Goal: Task Accomplishment & Management: Manage account settings

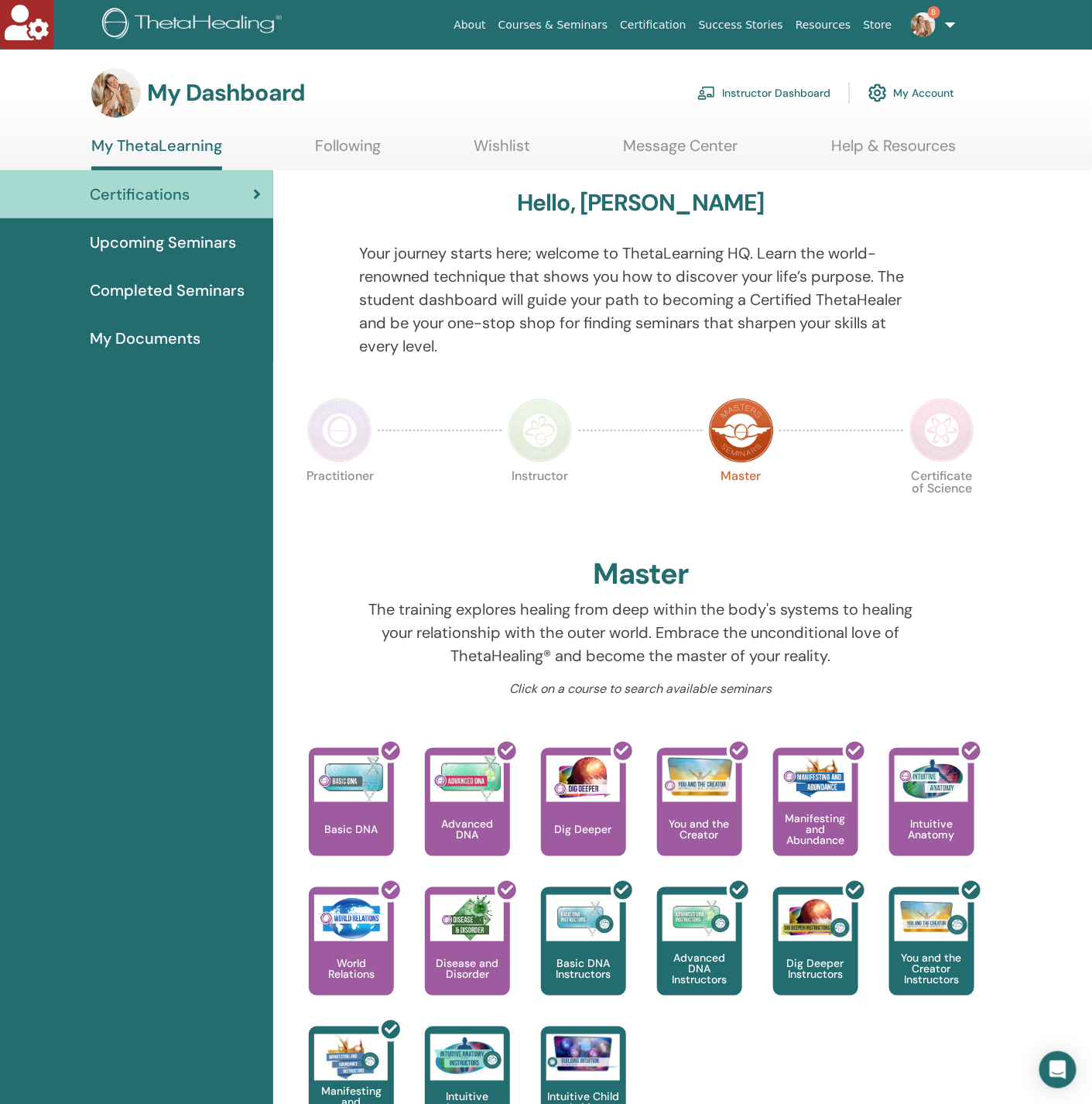
click at [920, 92] on link "My Account" at bounding box center [911, 92] width 86 height 34
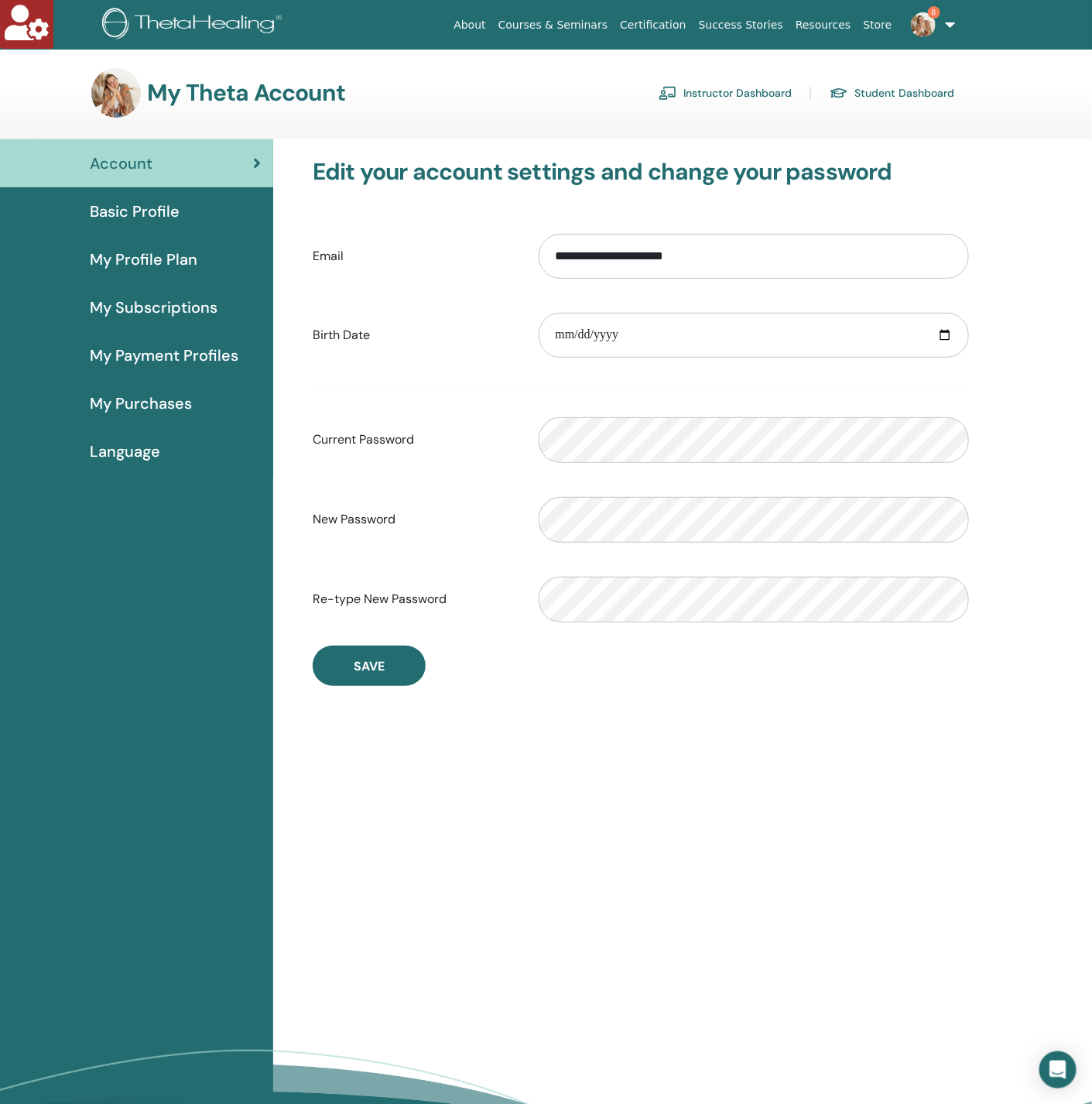
click at [933, 33] on img at bounding box center [923, 25] width 25 height 25
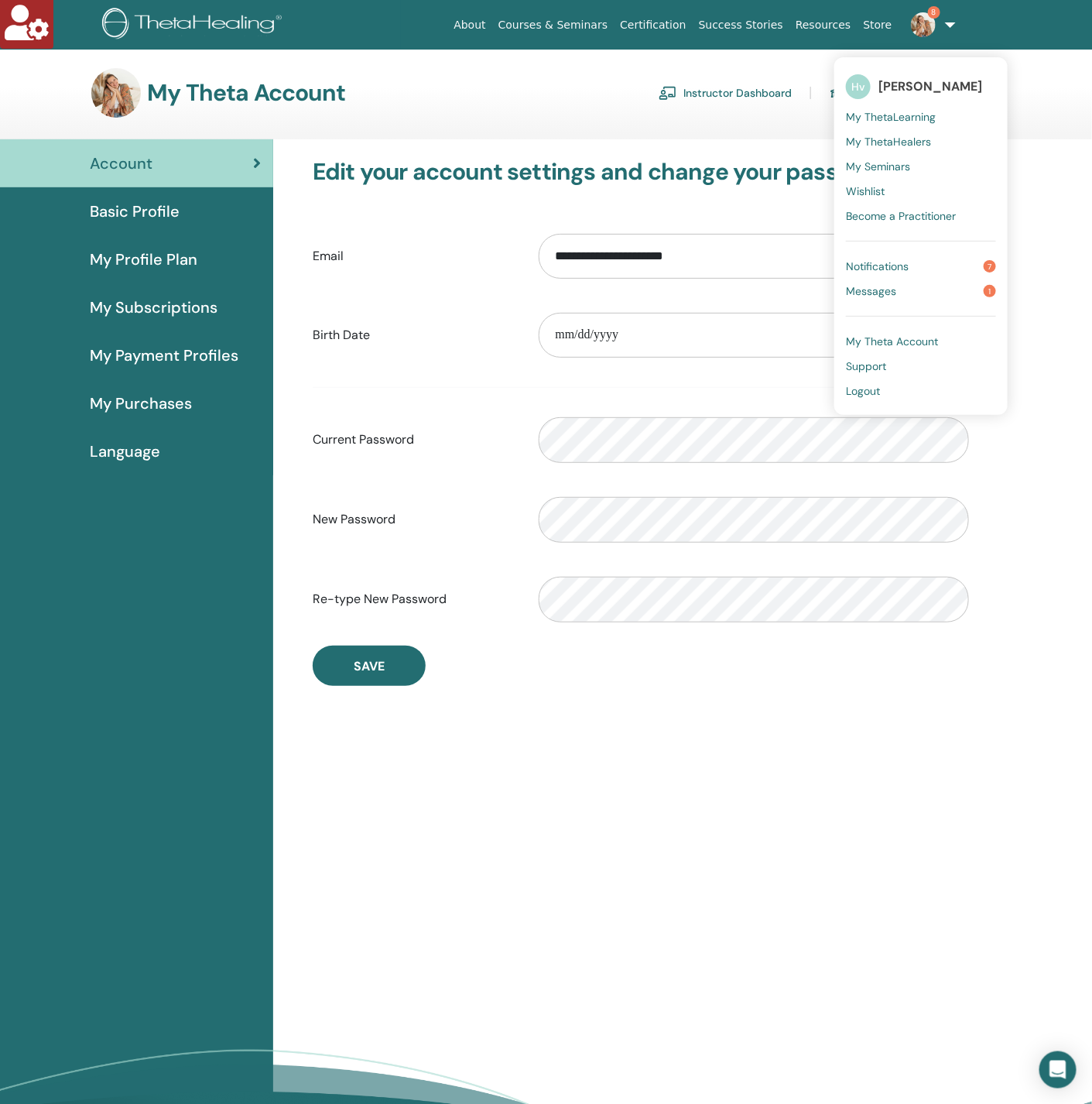
click at [131, 203] on span "Basic Profile" at bounding box center [135, 210] width 90 height 23
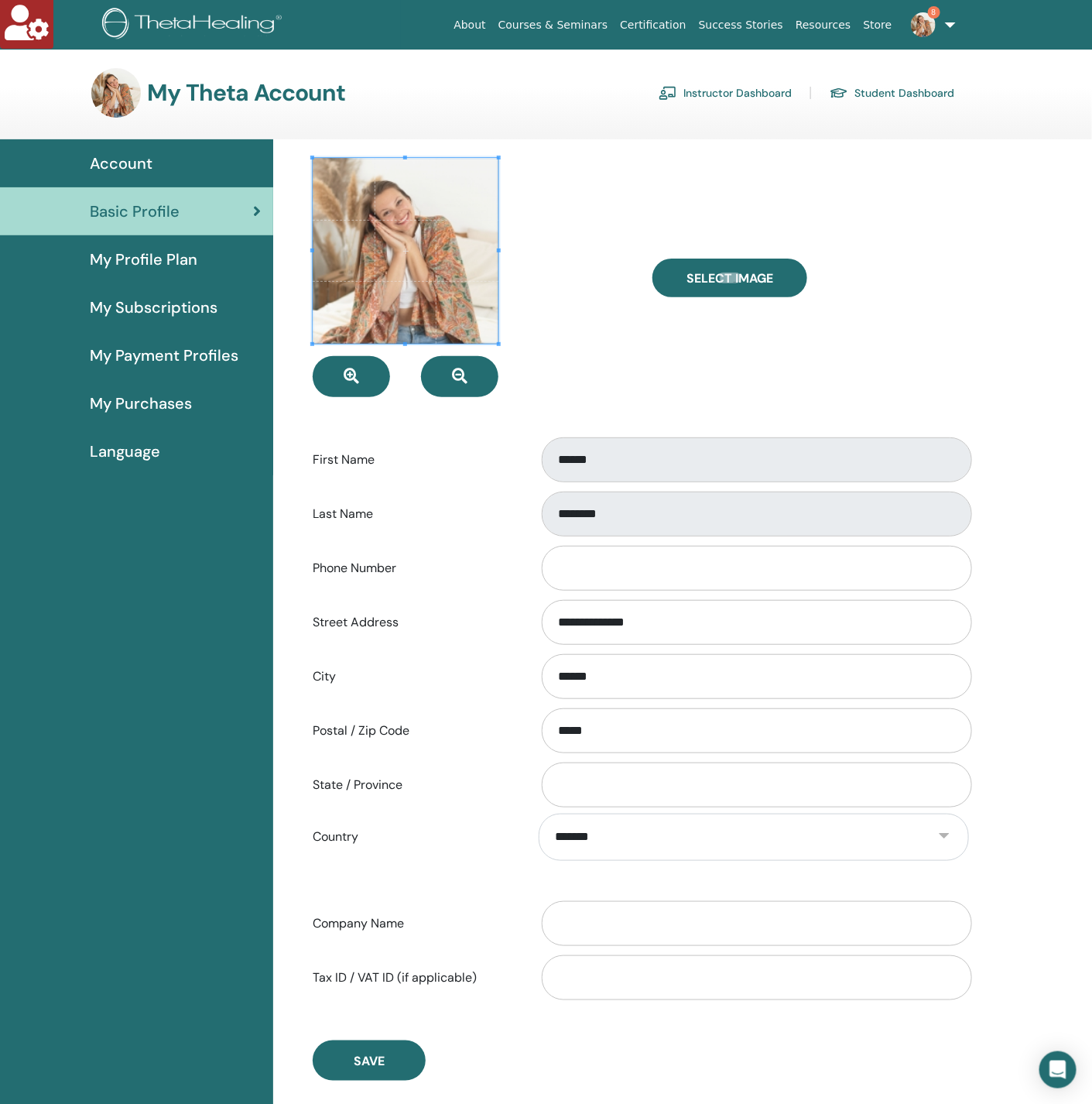
click at [913, 92] on link "Student Dashboard" at bounding box center [892, 92] width 125 height 25
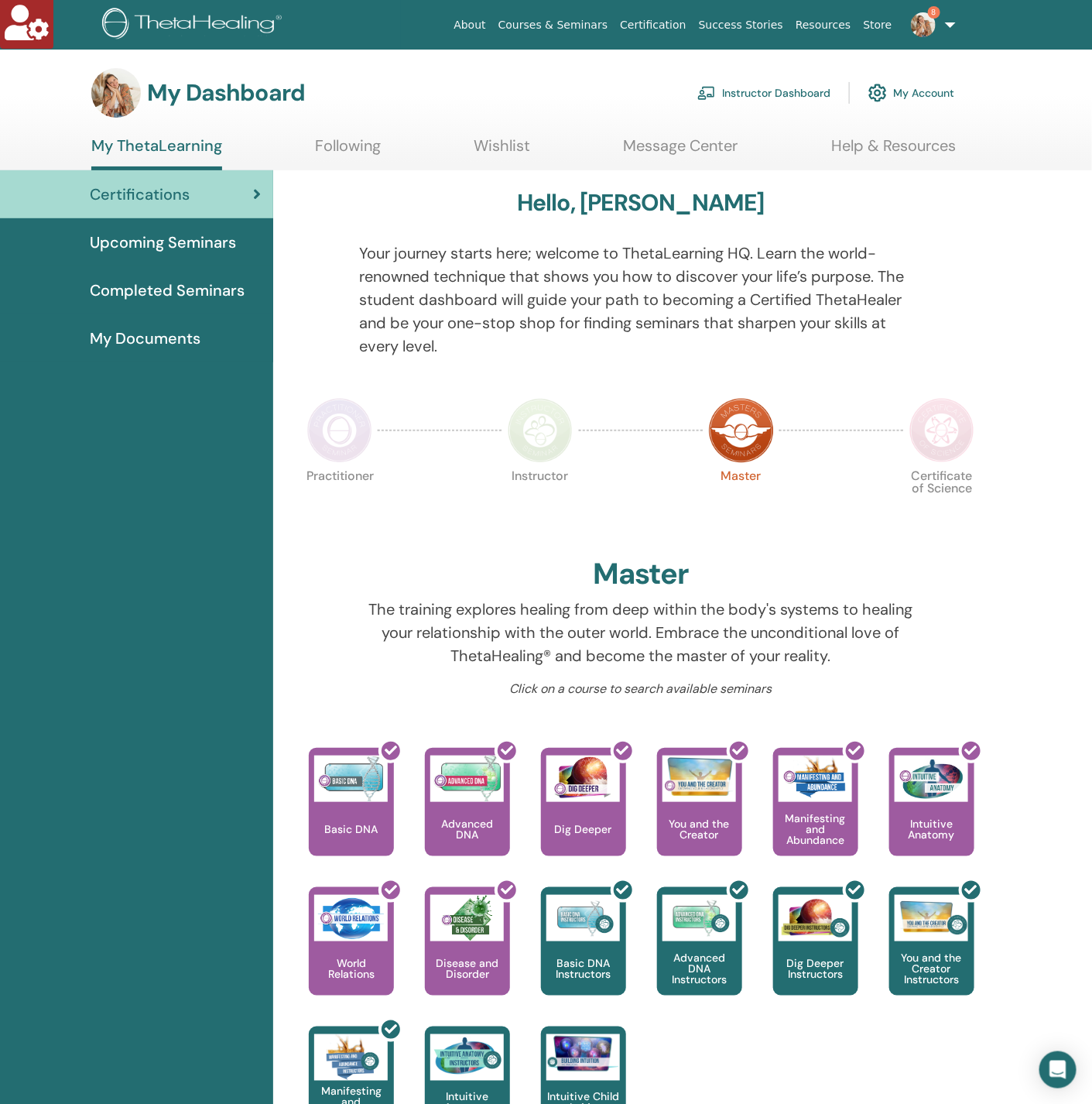
click at [933, 91] on link "My Account" at bounding box center [911, 92] width 86 height 34
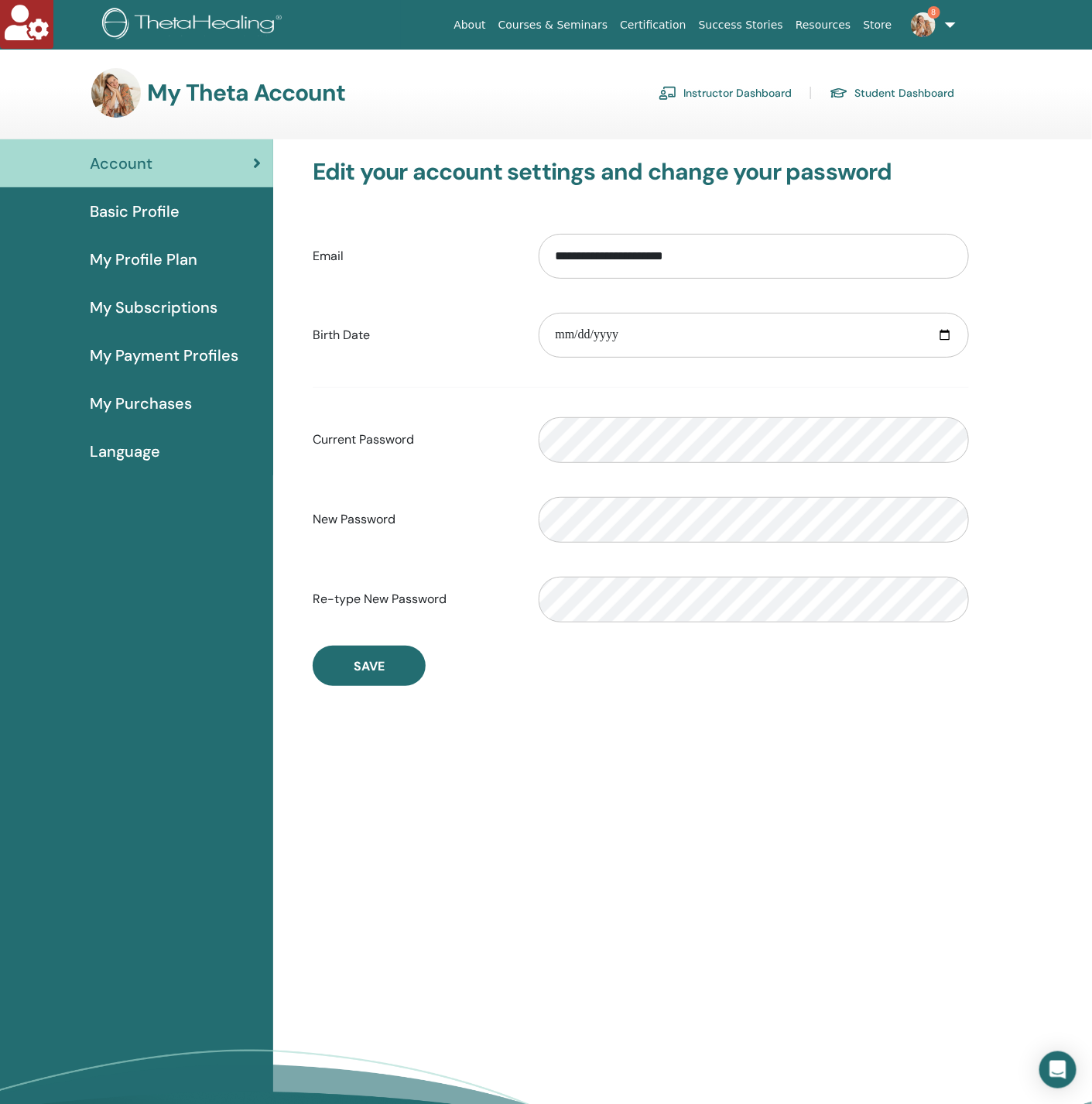
click at [723, 88] on link "Instructor Dashboard" at bounding box center [725, 92] width 133 height 25
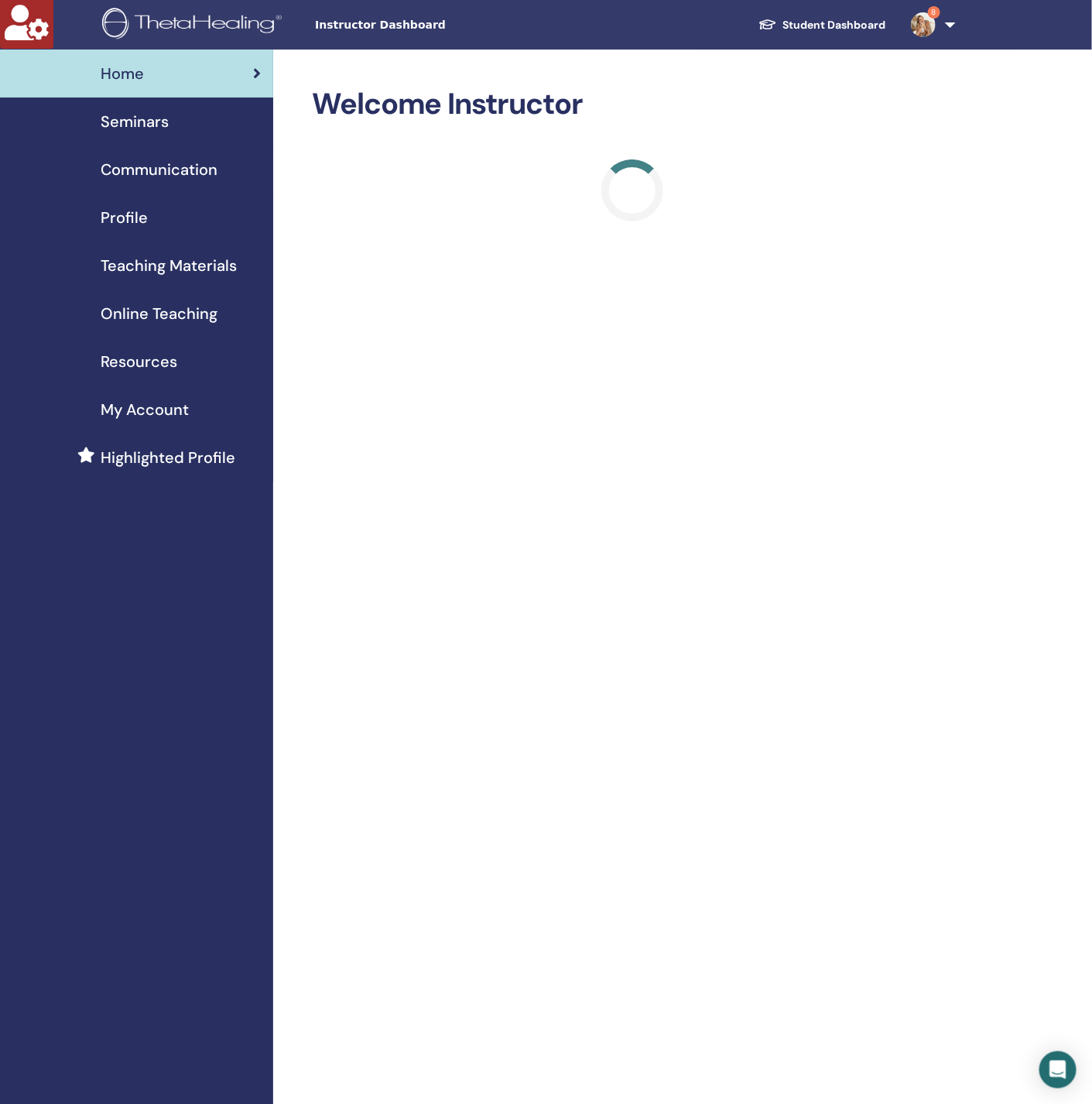
click at [137, 123] on span "Seminars" at bounding box center [135, 121] width 68 height 23
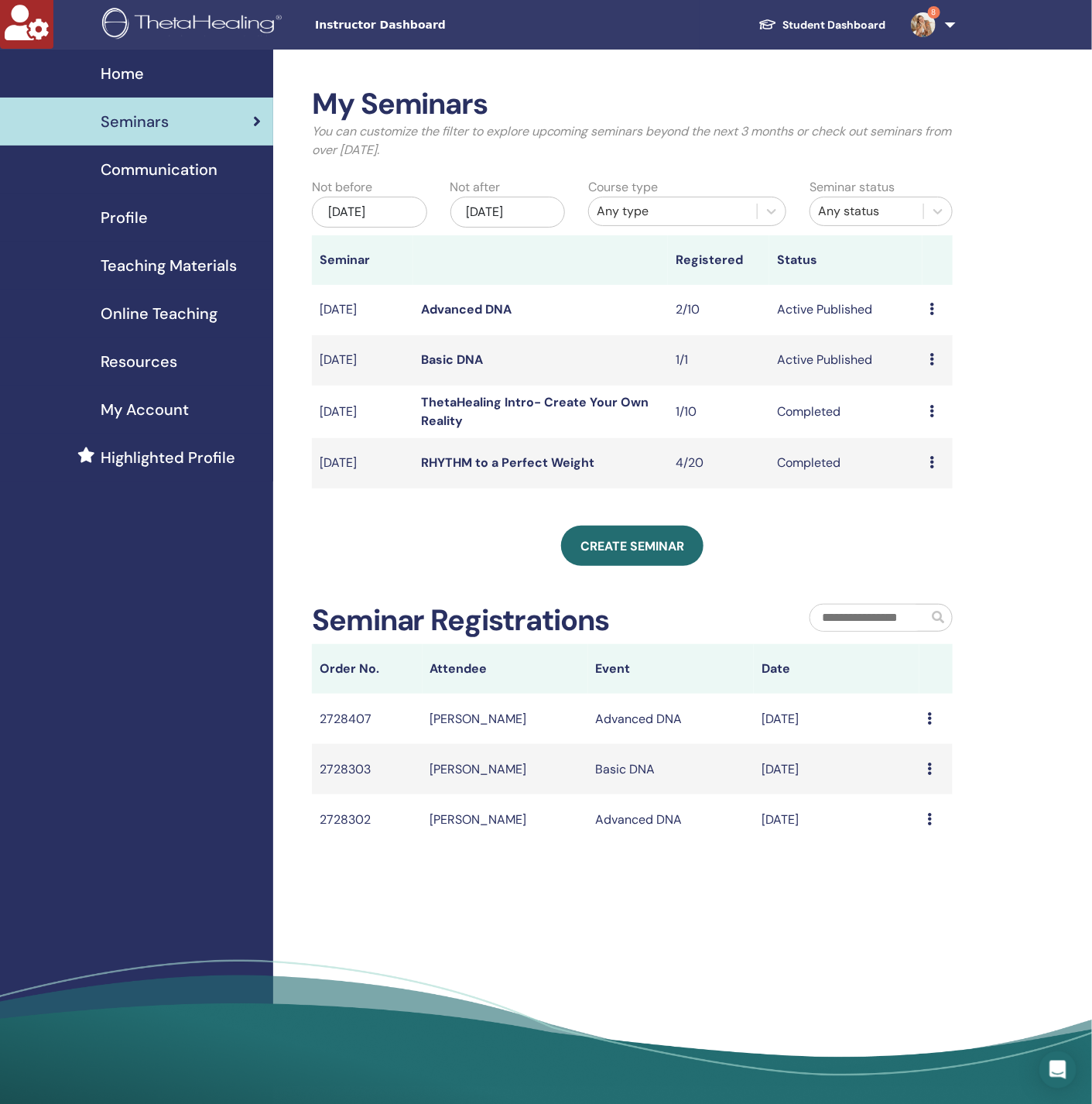
click at [391, 216] on div "Jun/19, 2025" at bounding box center [370, 212] width 115 height 31
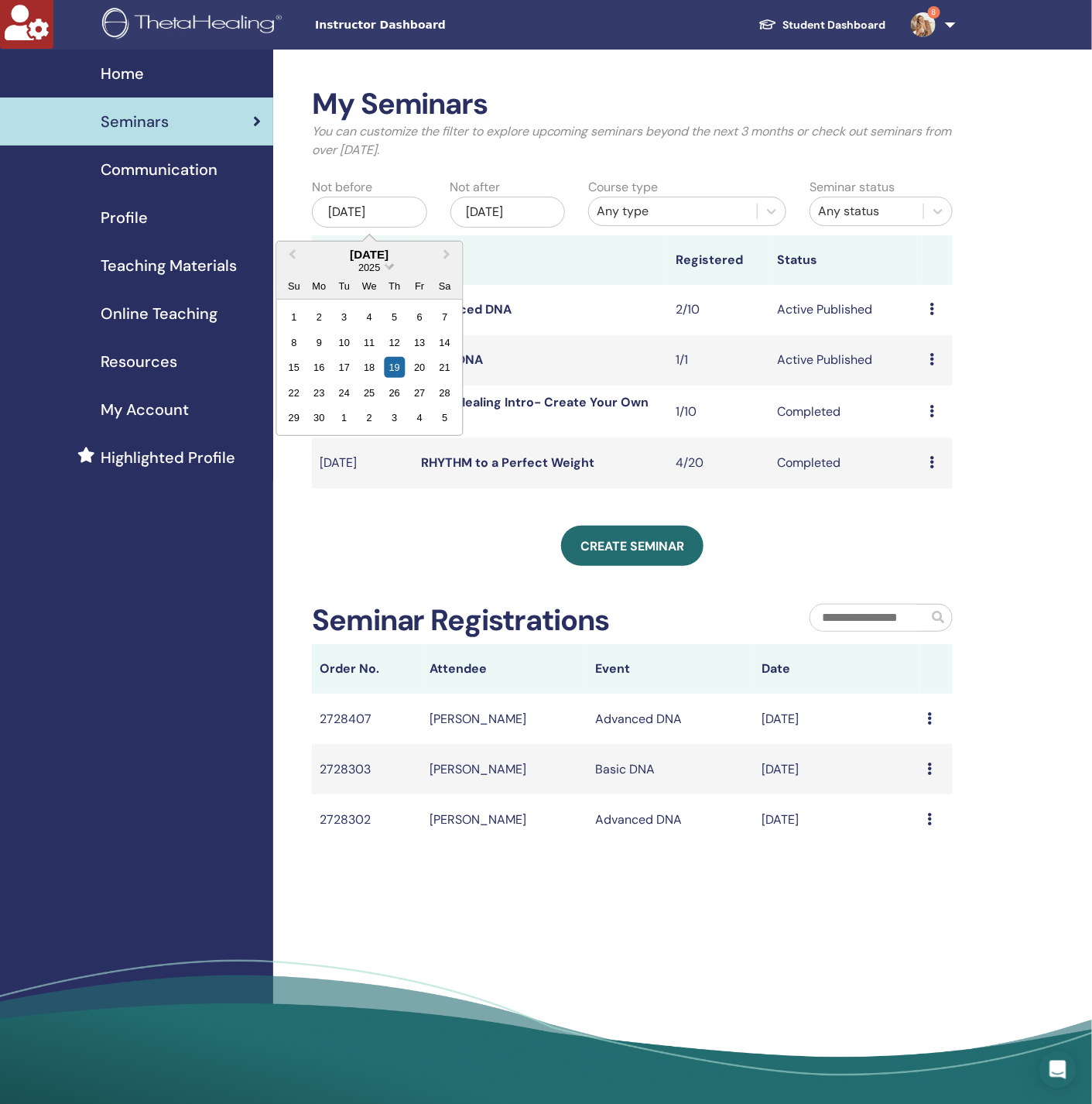
click at [386, 265] on span "Choose Date" at bounding box center [389, 266] width 10 height 10
click at [374, 416] on div "2022" at bounding box center [369, 422] width 92 height 15
click at [374, 388] on div "22" at bounding box center [369, 393] width 21 height 21
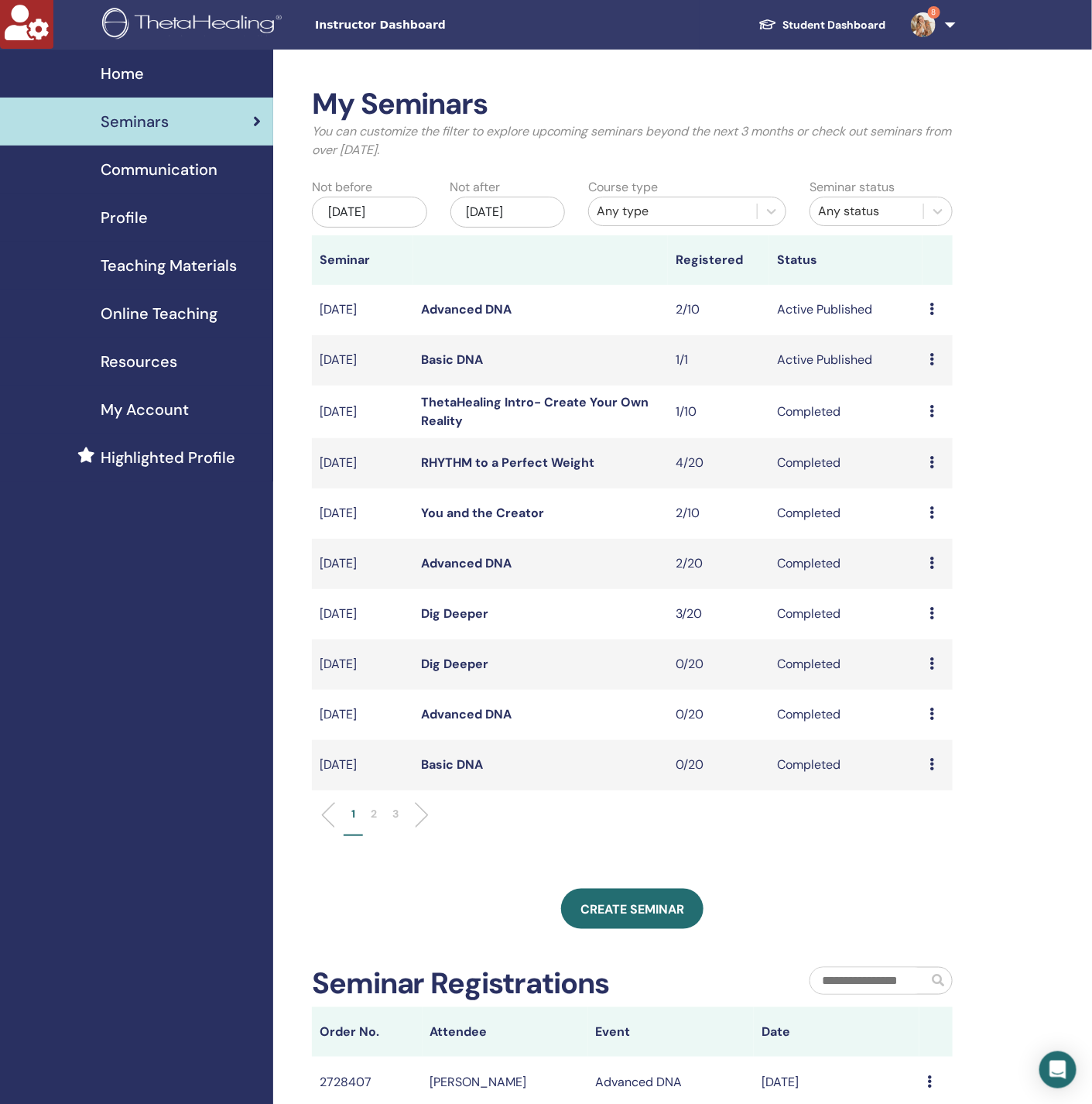
click at [133, 221] on span "Profile" at bounding box center [125, 217] width 48 height 23
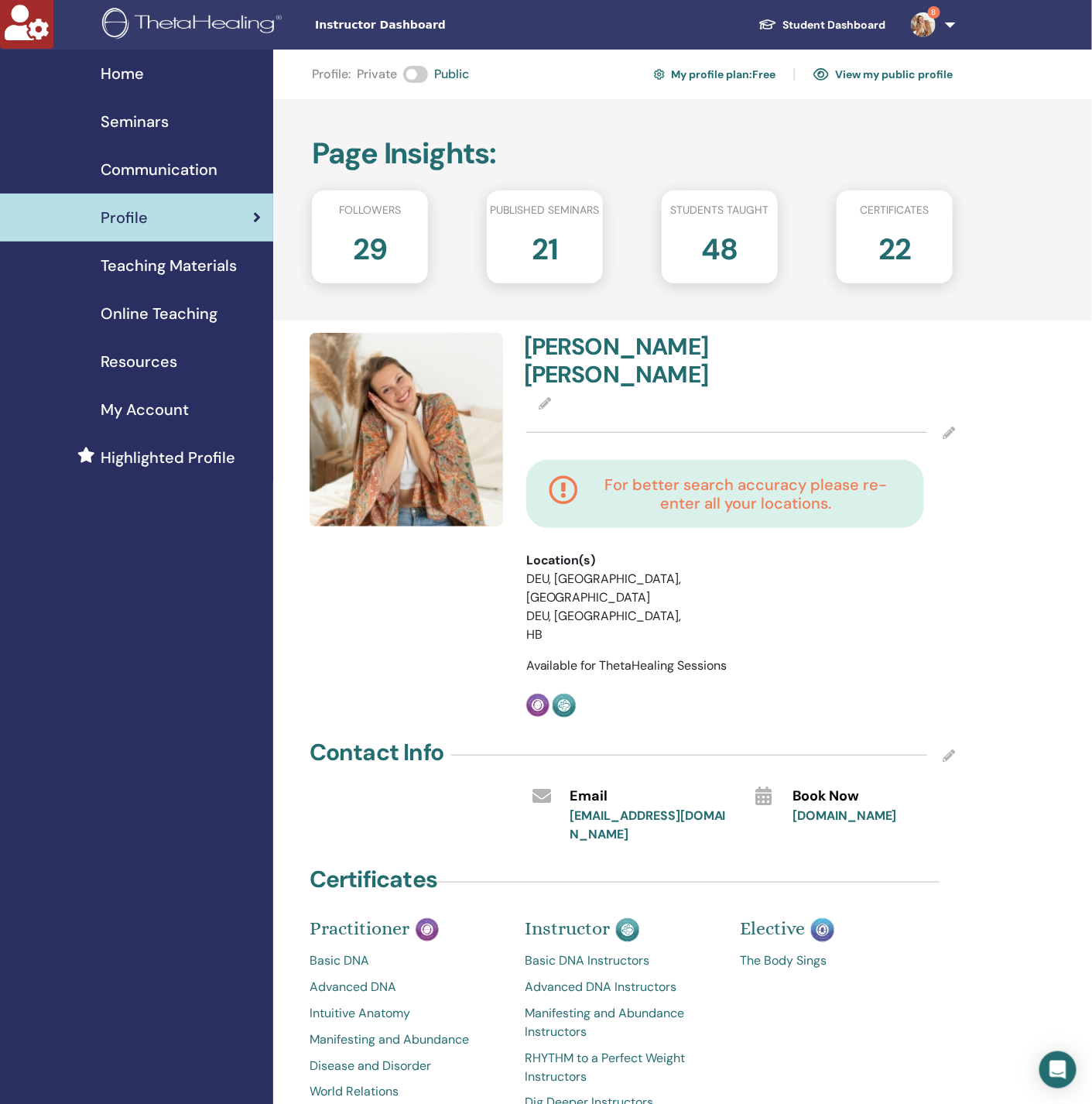
click at [945, 427] on icon at bounding box center [949, 433] width 13 height 13
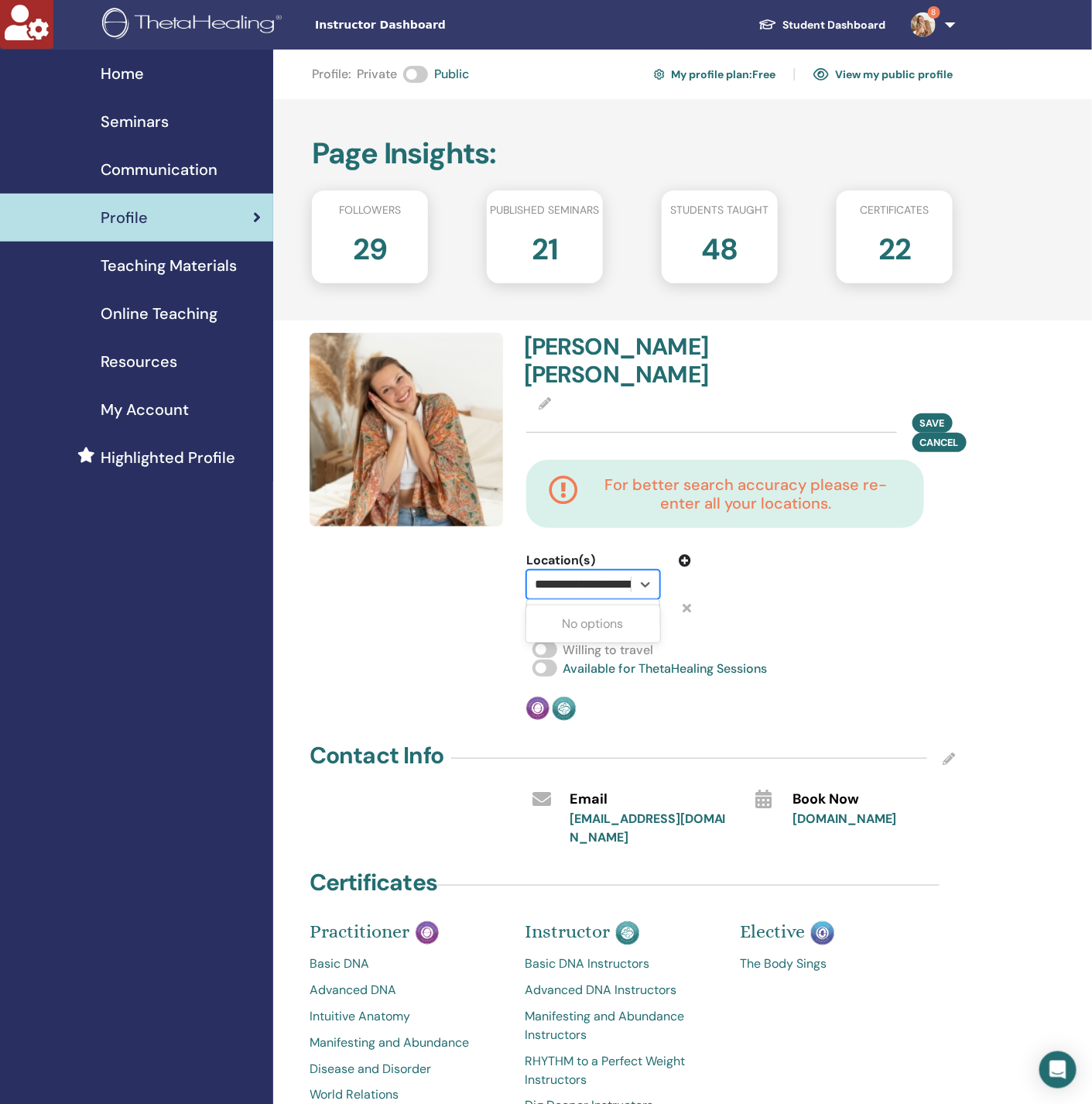
scroll to position [0, 54]
click at [557, 575] on input "**********" at bounding box center [552, 585] width 143 height 19
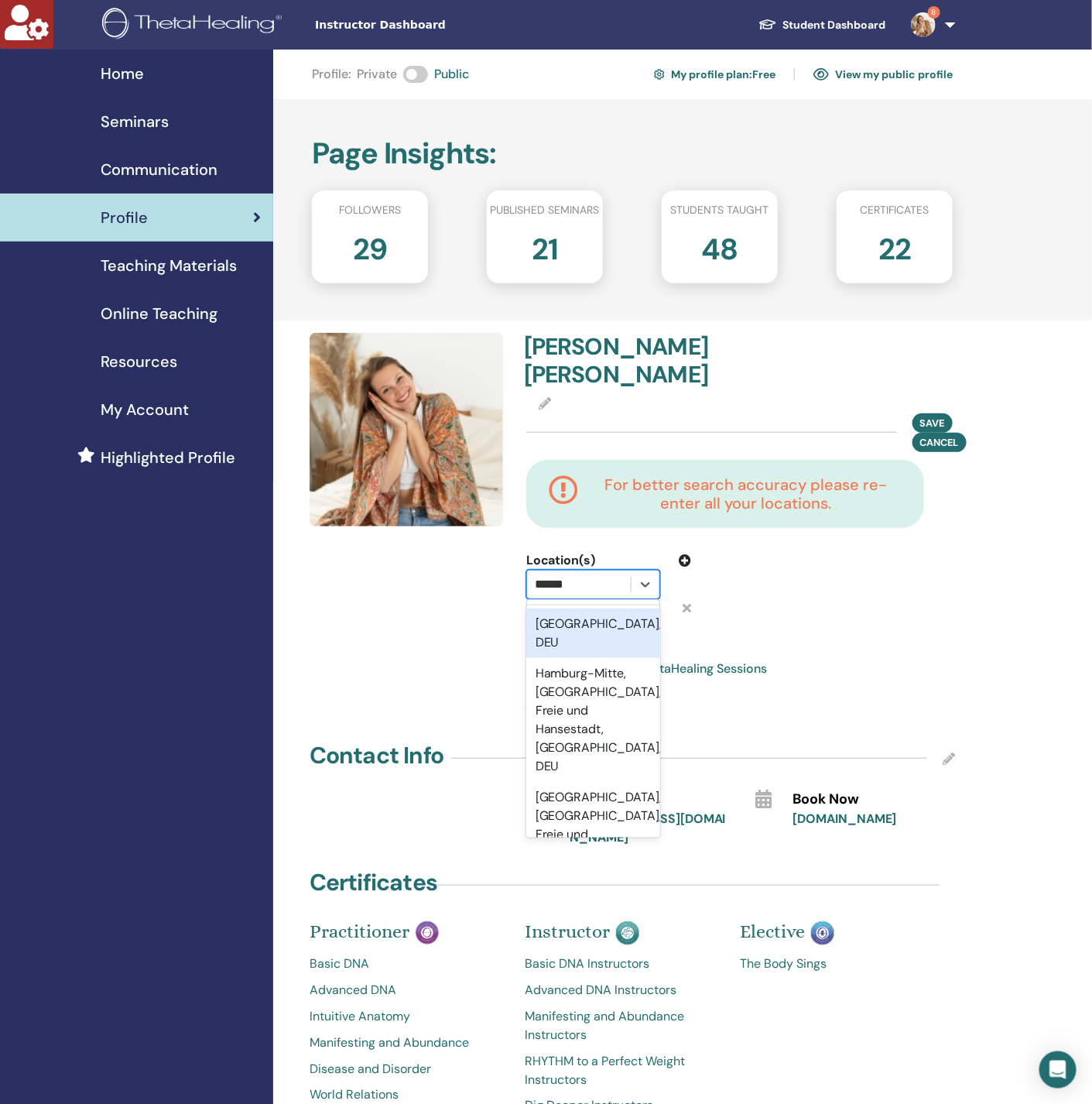
type input "*******"
click at [560, 608] on div "Hamburg, DEU" at bounding box center [593, 633] width 134 height 49
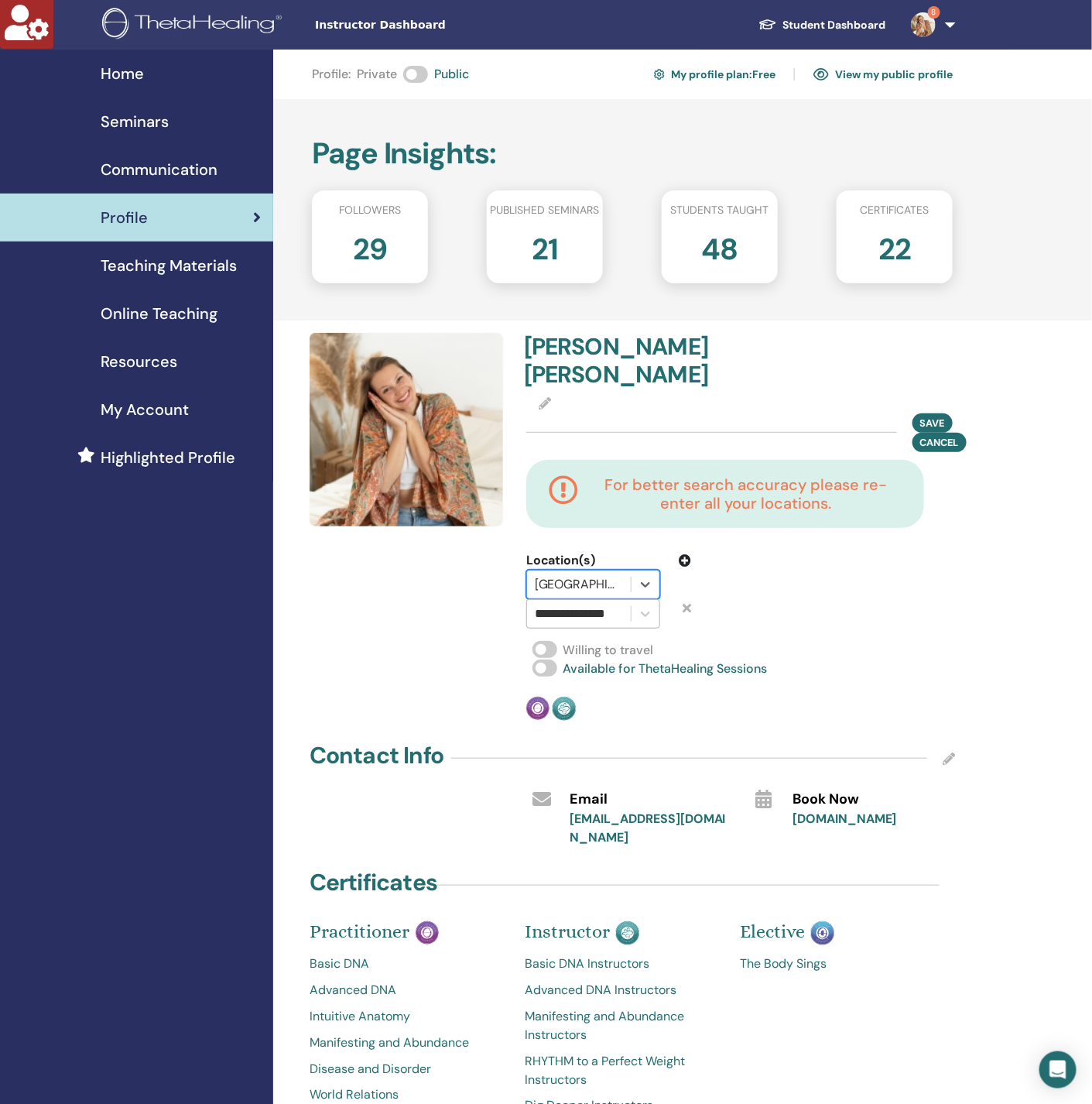
scroll to position [0, 3]
click at [567, 604] on input "**********" at bounding box center [583, 614] width 98 height 19
click at [567, 604] on input "**********" at bounding box center [581, 614] width 98 height 19
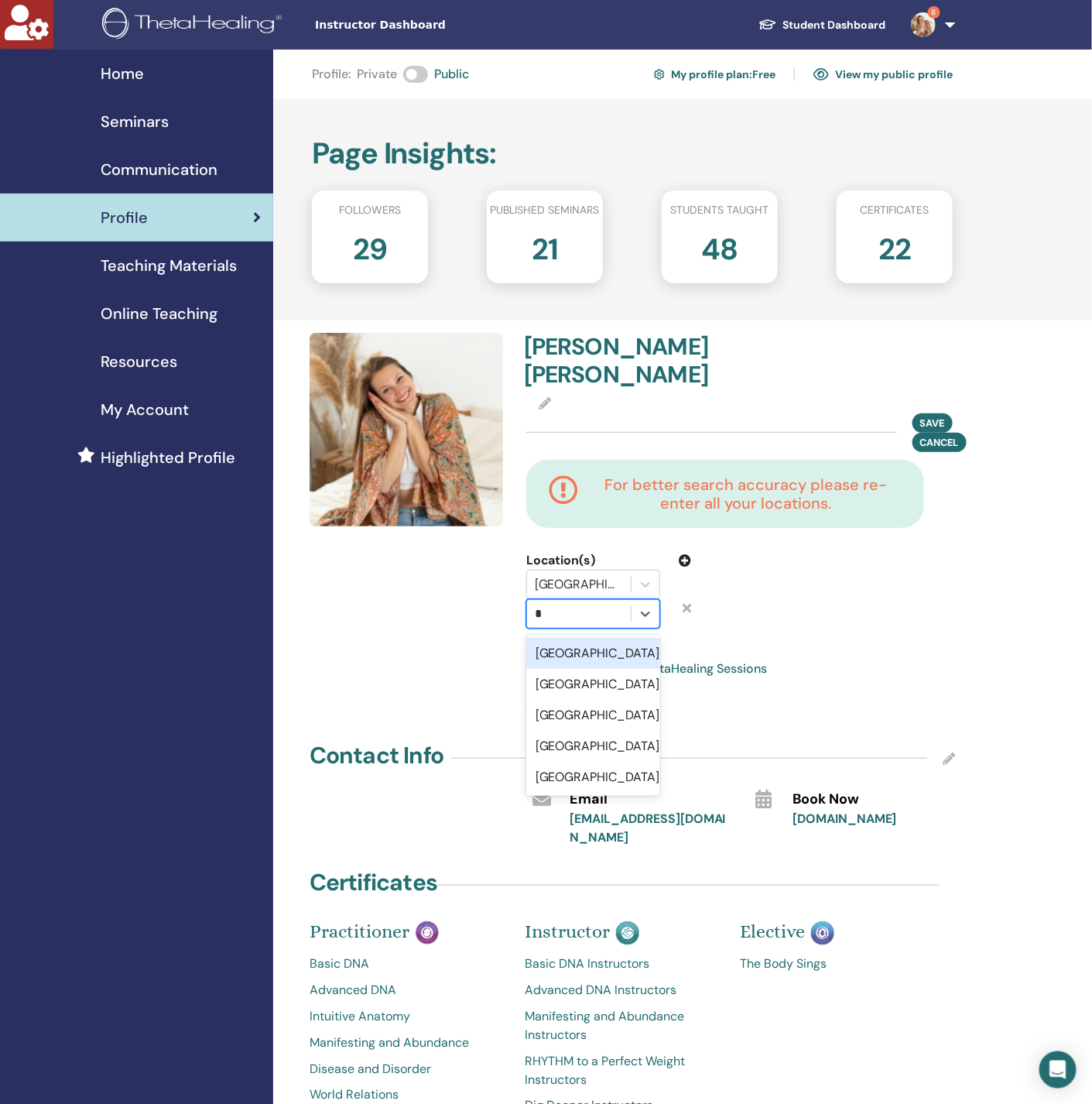
scroll to position [0, 0]
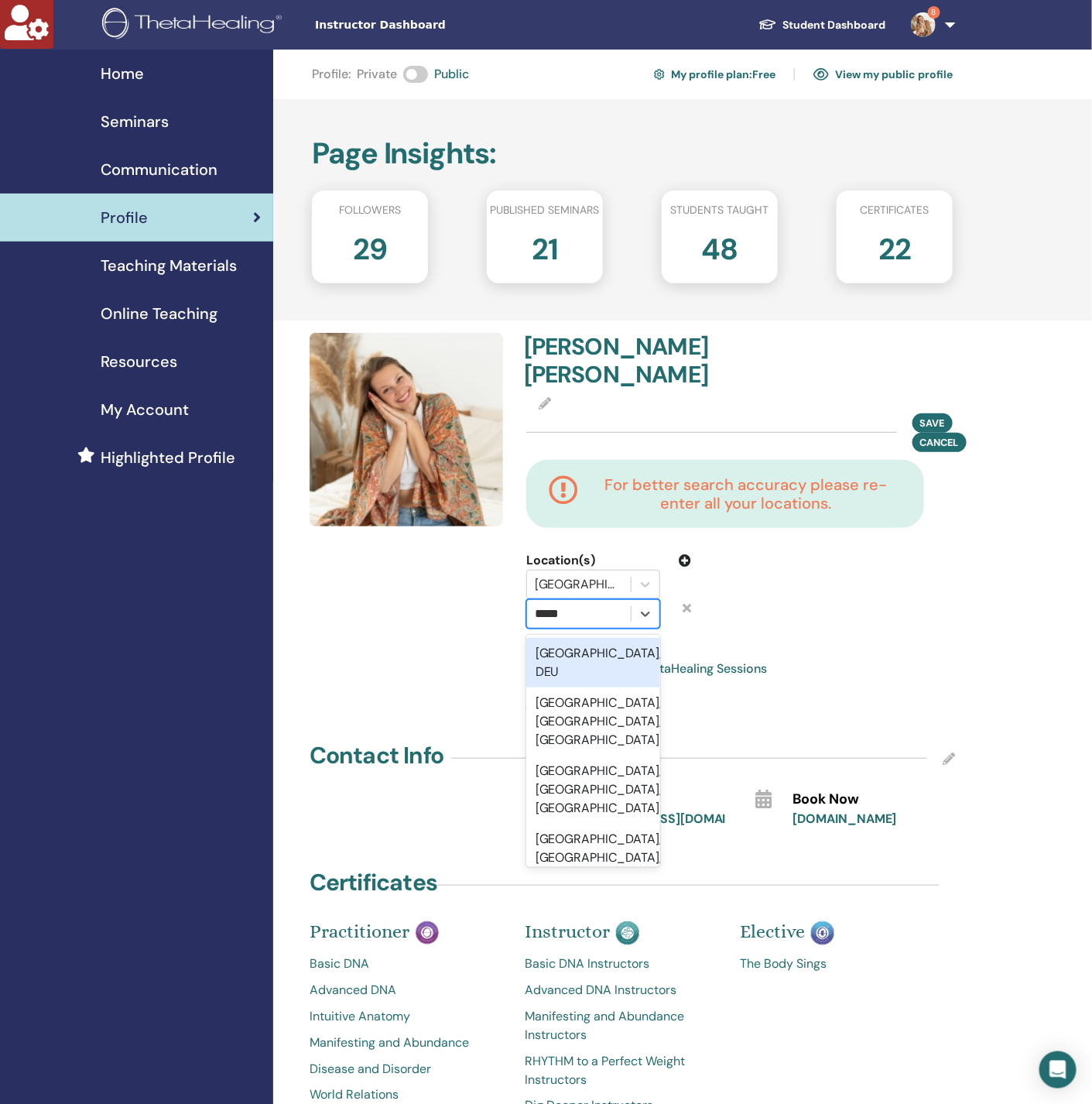
type input "******"
click at [576, 638] on div "Bremen, DEU" at bounding box center [593, 663] width 134 height 49
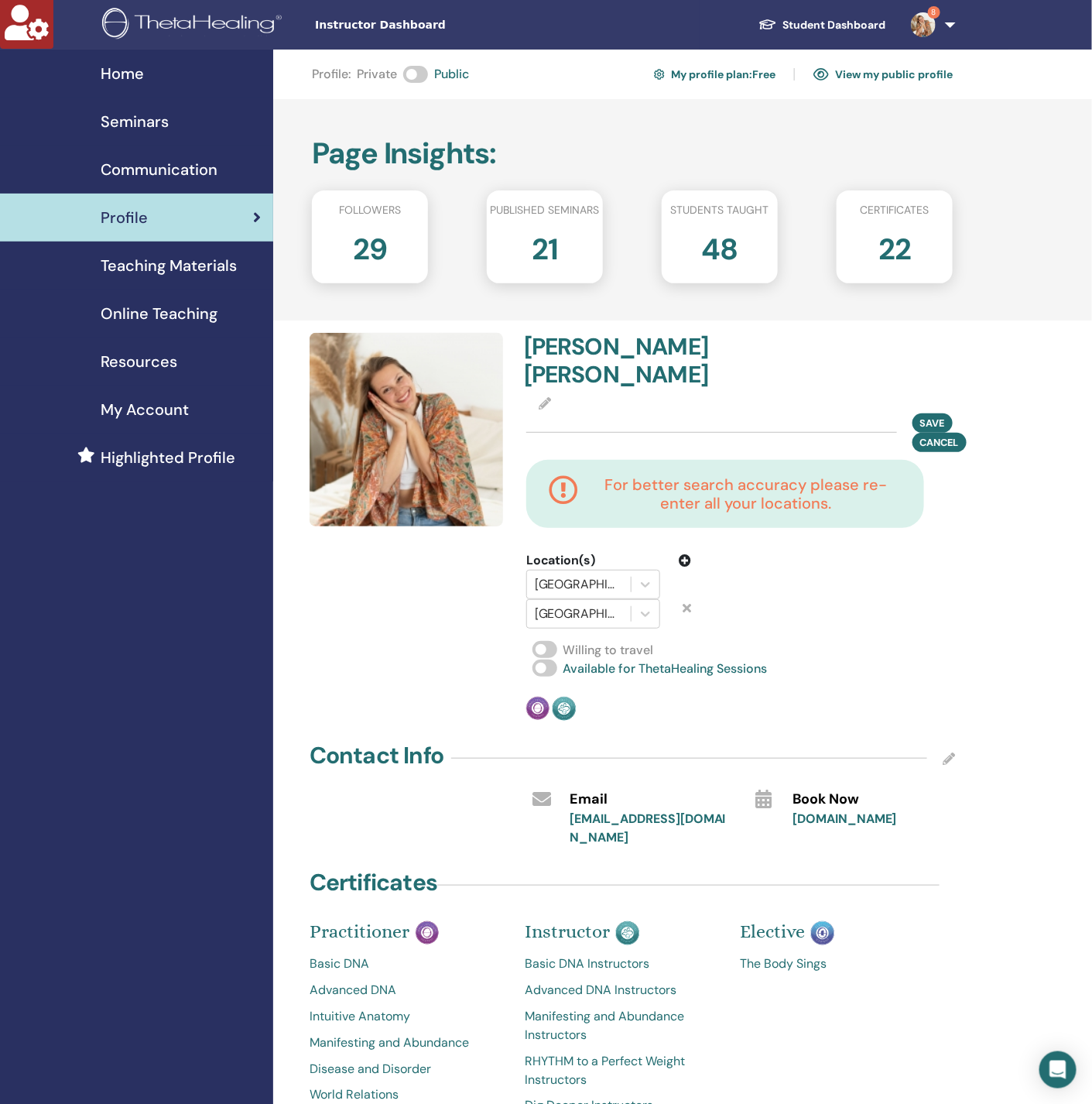
click at [686, 554] on icon at bounding box center [685, 560] width 13 height 13
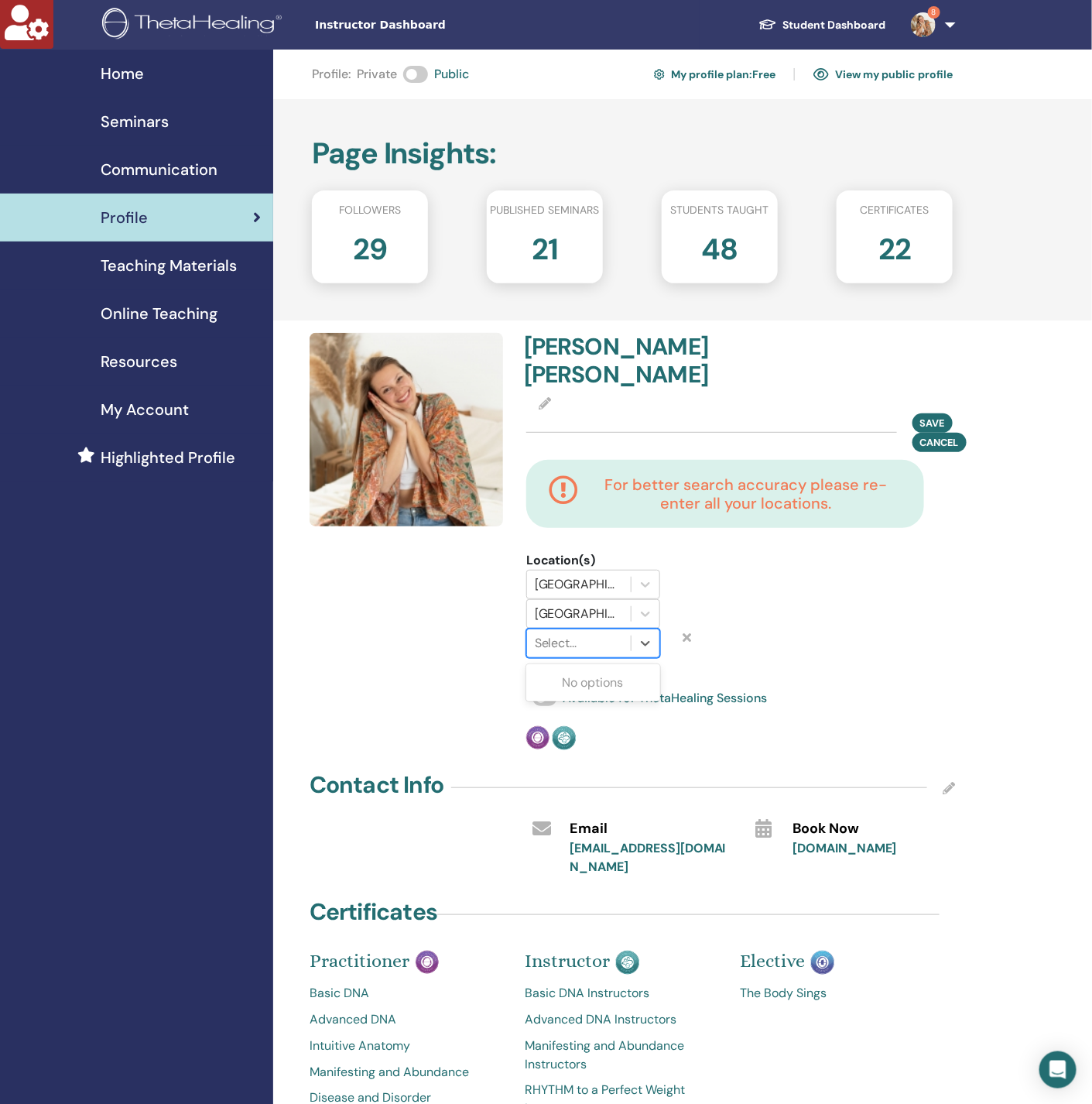
click at [593, 632] on div at bounding box center [579, 643] width 88 height 22
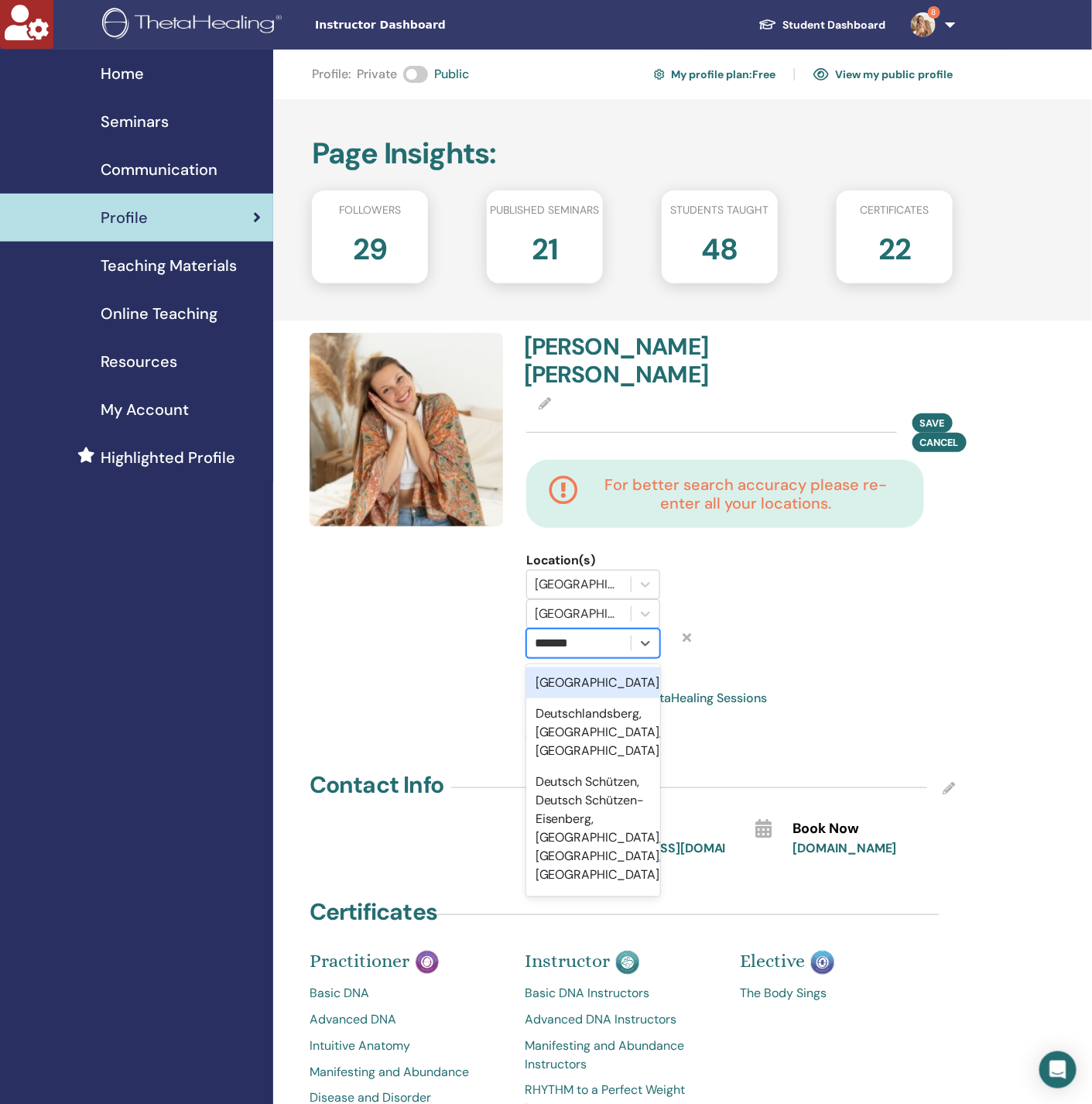
type input "********"
click at [584, 667] on div "Deutschland" at bounding box center [593, 682] width 134 height 31
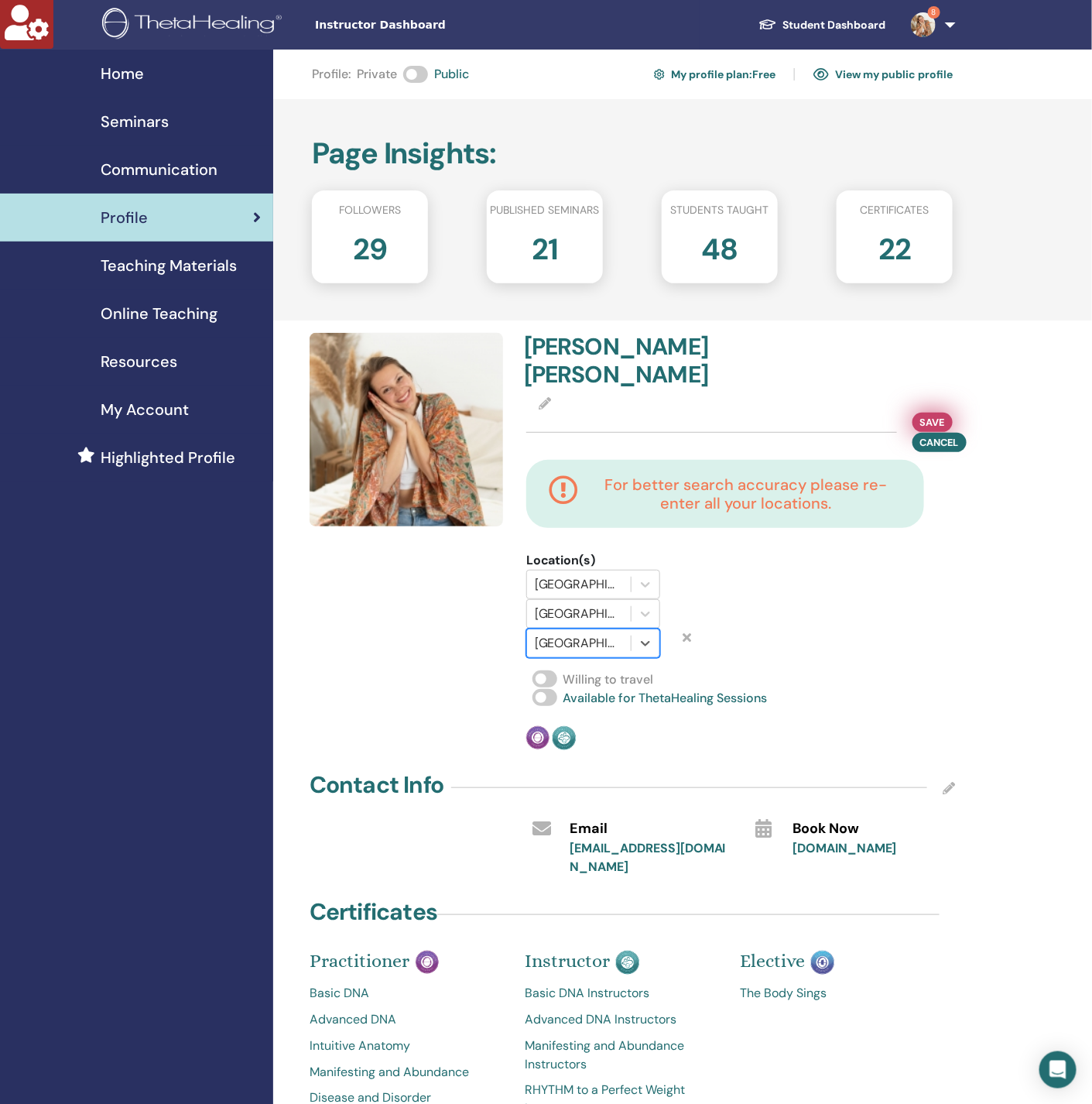
click at [931, 414] on span "Save" at bounding box center [932, 422] width 25 height 16
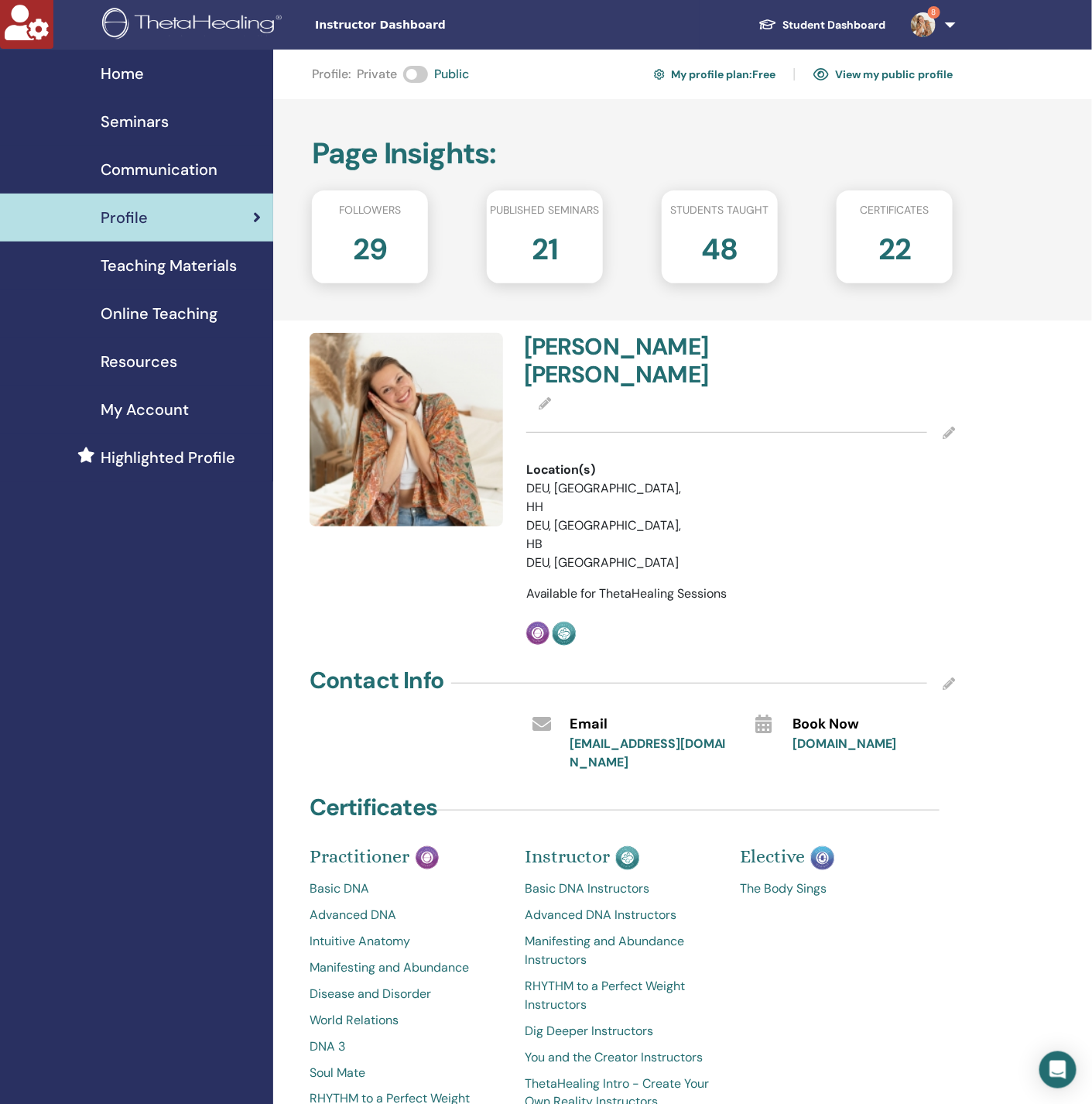
click at [946, 14] on link "8" at bounding box center [930, 25] width 64 height 49
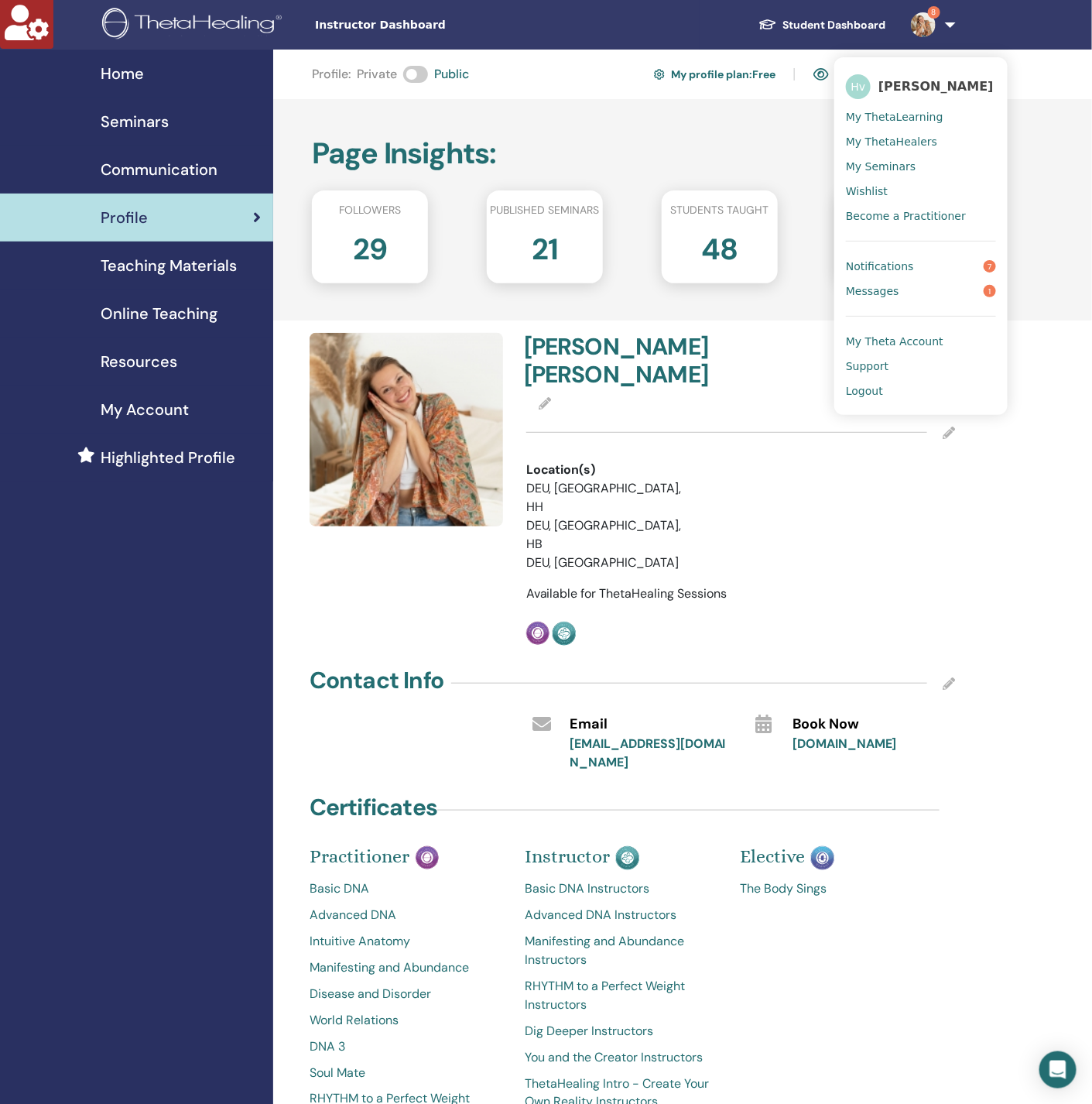
click at [885, 293] on span "Messages" at bounding box center [872, 291] width 53 height 14
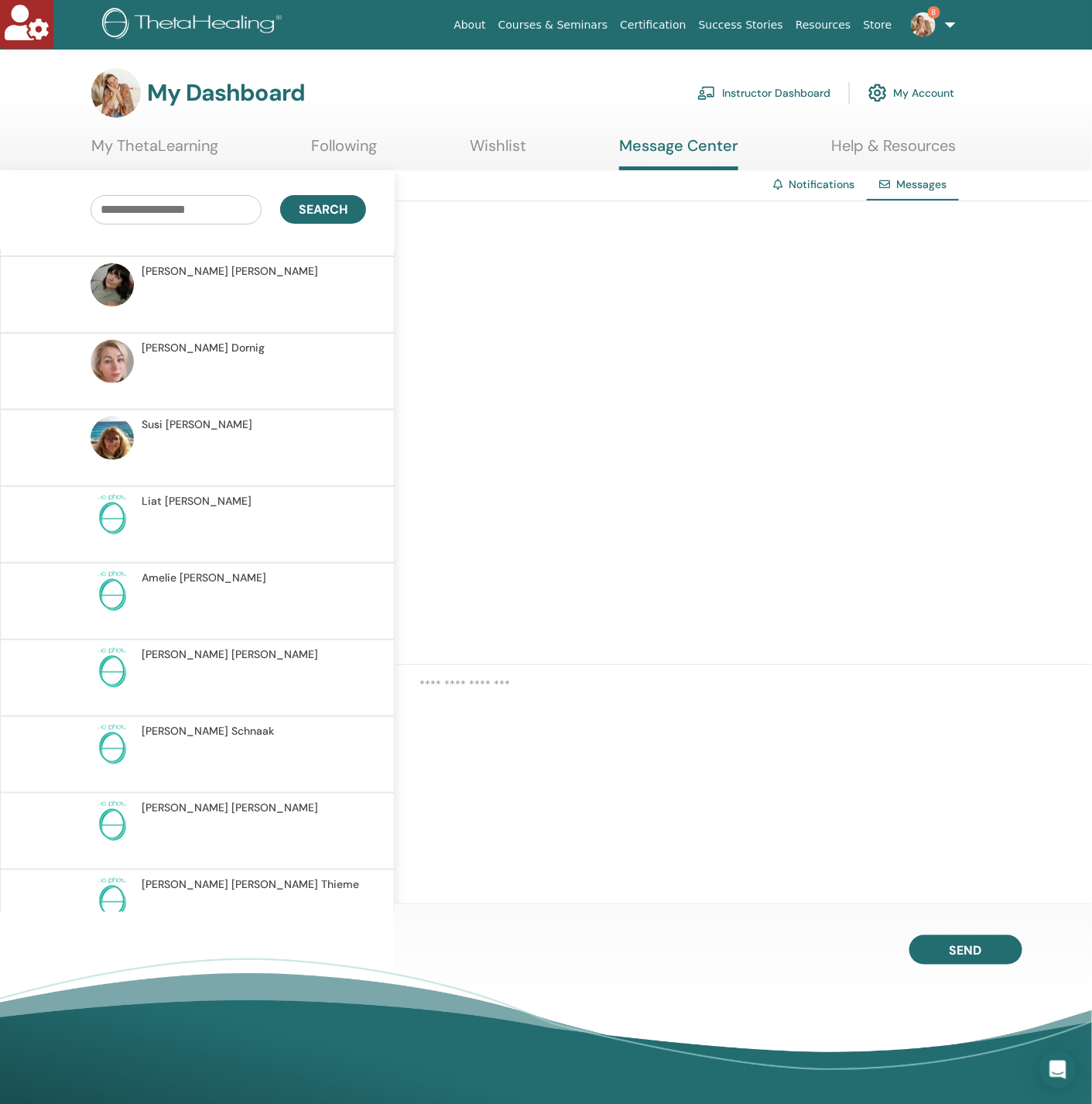
scroll to position [813, 0]
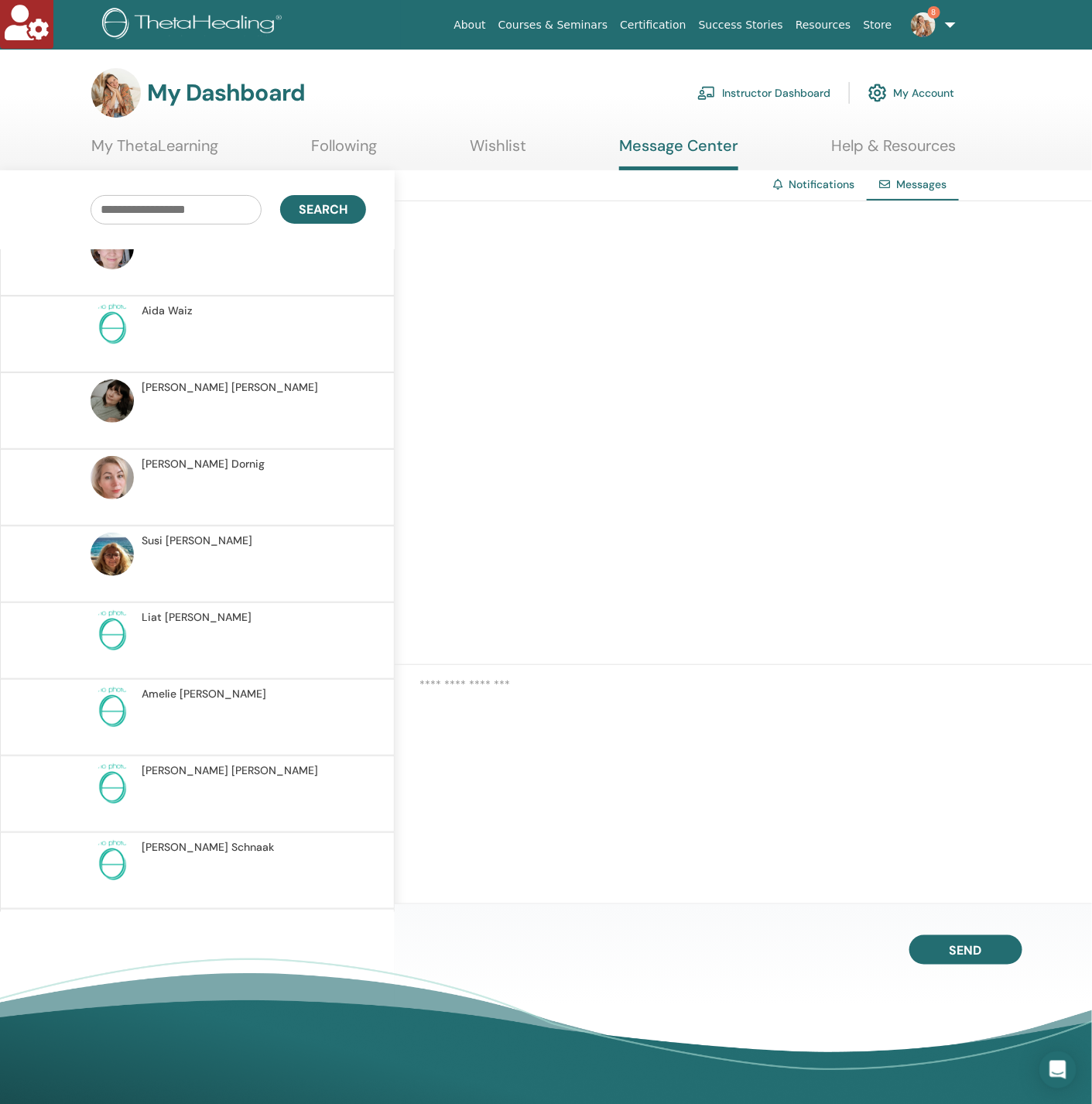
click at [361, 151] on link "Following" at bounding box center [344, 152] width 66 height 31
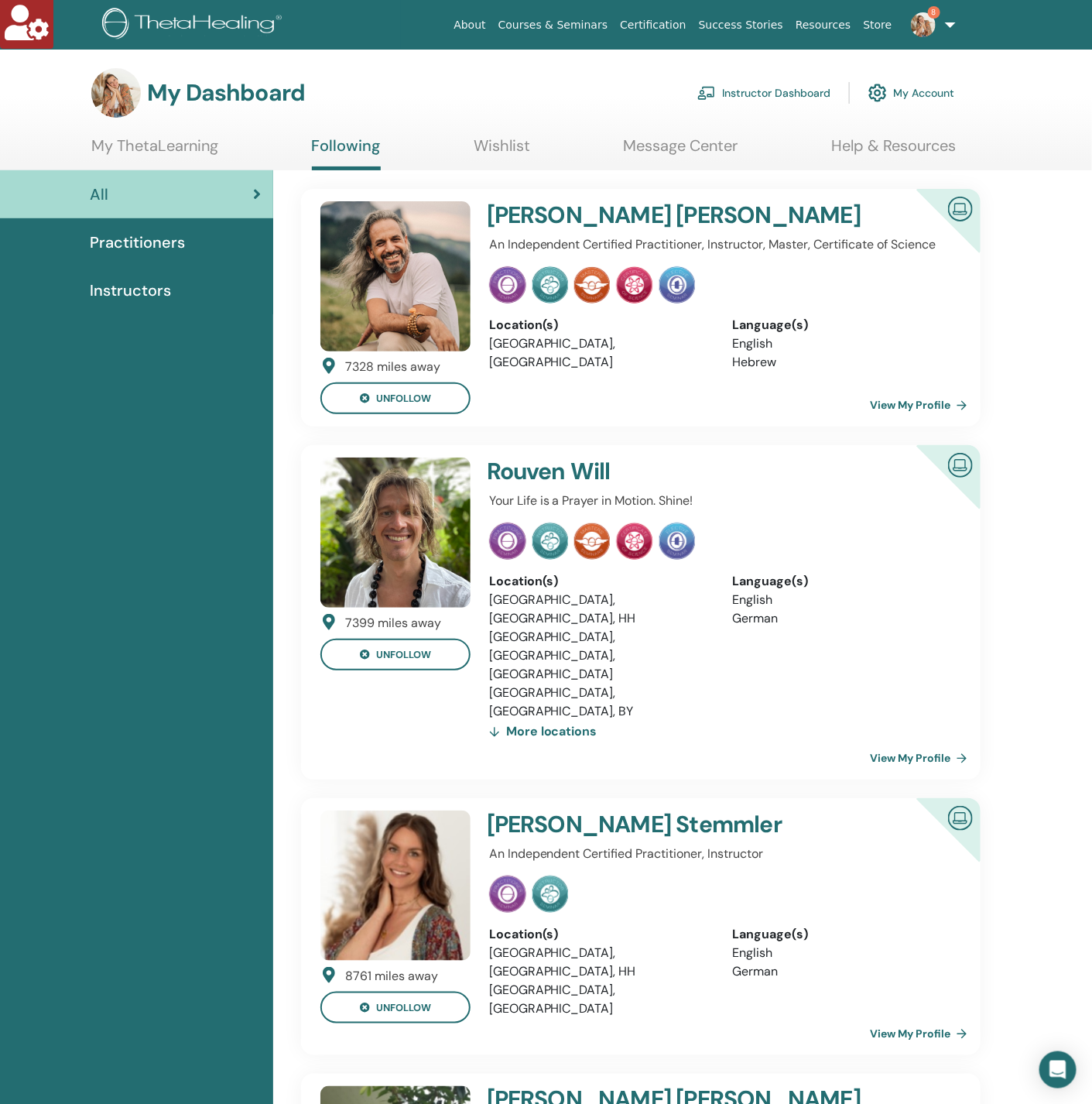
click at [126, 302] on link "Instructors" at bounding box center [137, 290] width 273 height 48
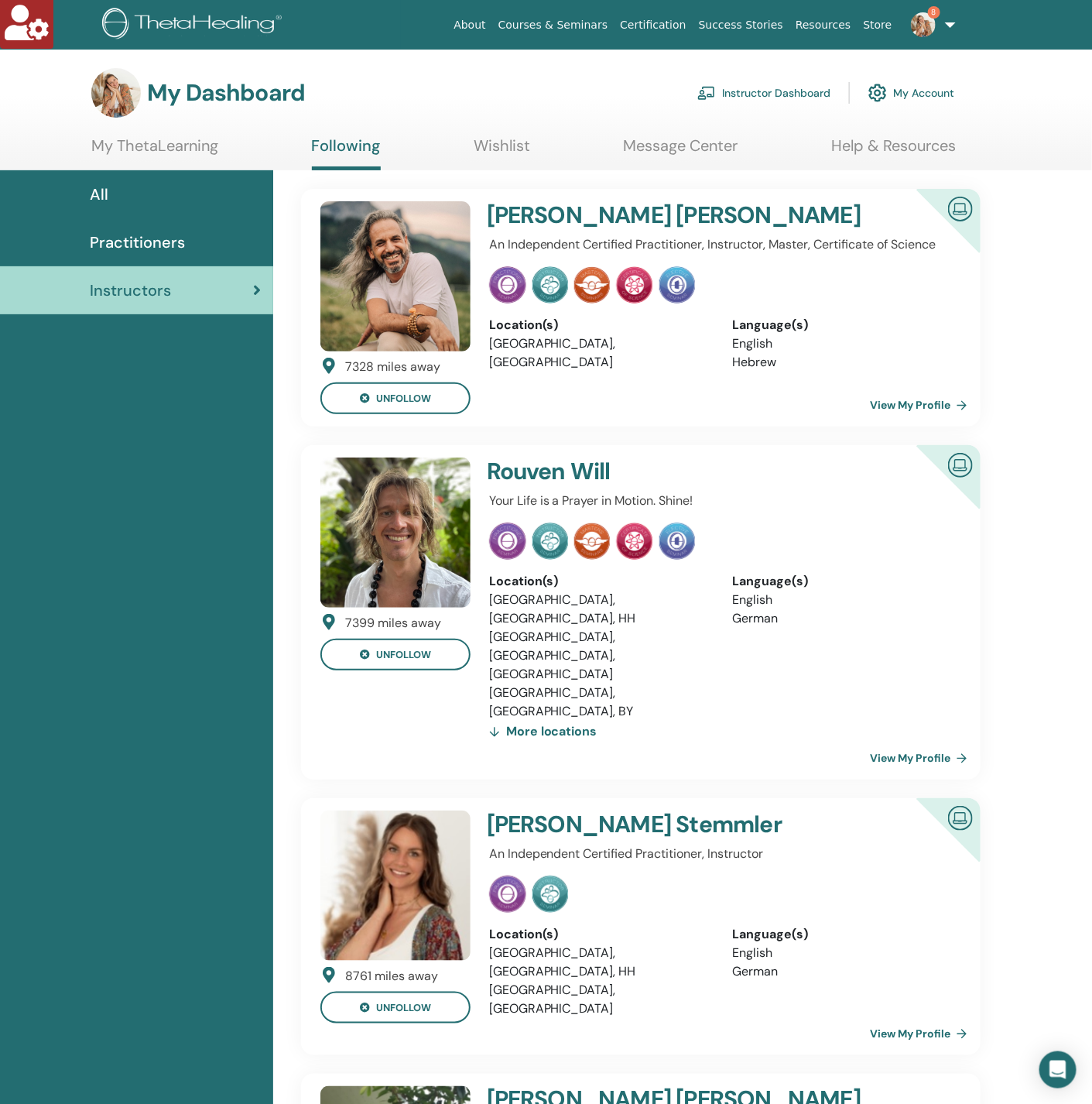
click at [174, 231] on span "Practitioners" at bounding box center [137, 242] width 95 height 23
